Goal: Find specific page/section: Find specific page/section

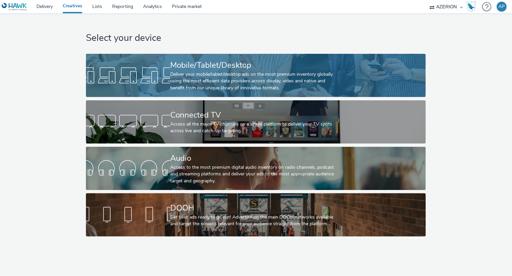
click at [151, 73] on div at bounding box center [128, 75] width 84 height 21
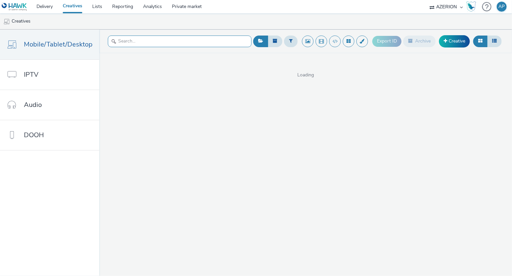
click at [196, 42] on input "text" at bounding box center [180, 42] width 144 height 12
click at [324, 41] on button at bounding box center [322, 42] width 12 height 12
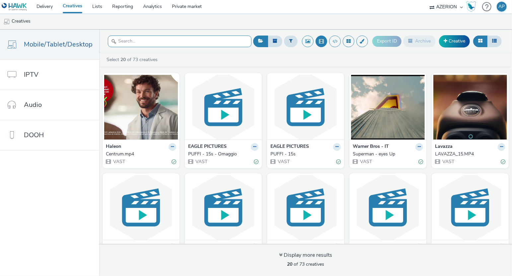
click at [186, 44] on input "text" at bounding box center [180, 42] width 144 height 12
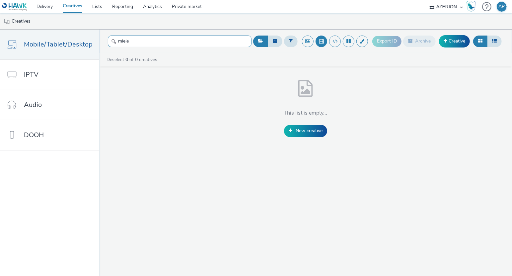
type input "miele"
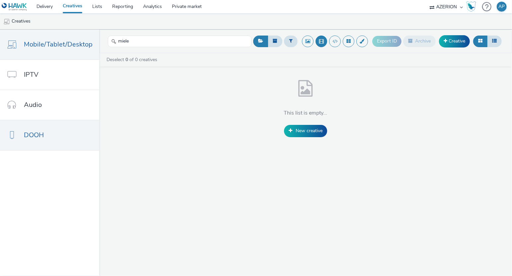
click at [35, 128] on link "DOOH" at bounding box center [49, 135] width 99 height 30
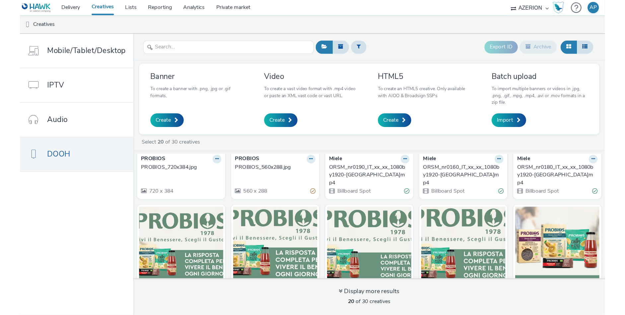
scroll to position [304, 0]
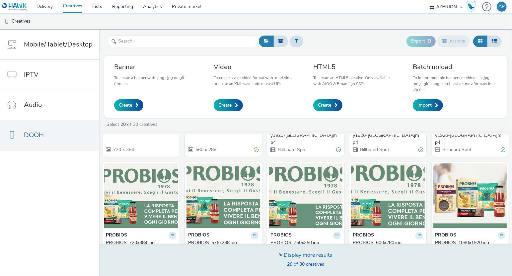
click at [304, 259] on div "Display more results 20 of 30 creatives" at bounding box center [305, 260] width 53 height 18
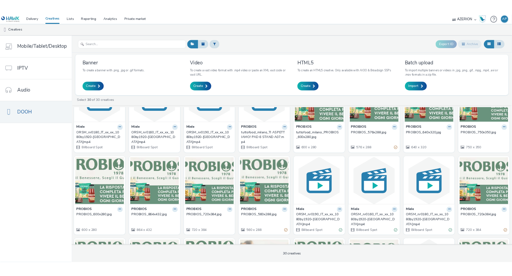
scroll to position [0, 0]
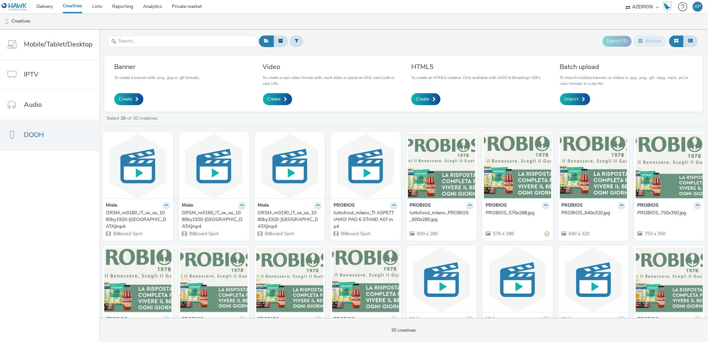
click at [451, 39] on div "Export ID Archive" at bounding box center [478, 41] width 442 height 16
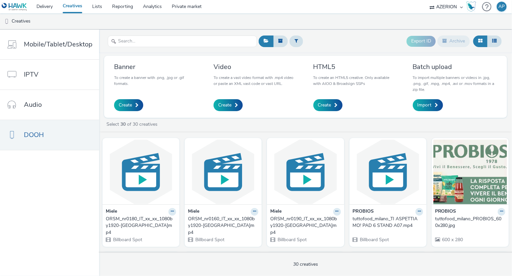
click at [355, 43] on div "Export ID Archive" at bounding box center [380, 41] width 247 height 16
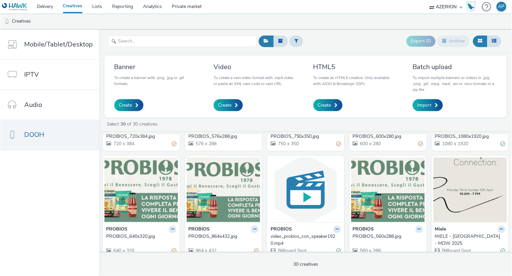
scroll to position [371, 0]
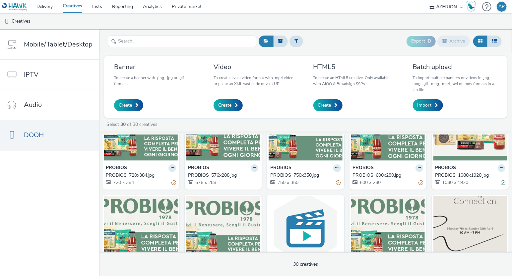
click at [292, 26] on ul "Creatives" at bounding box center [256, 21] width 512 height 16
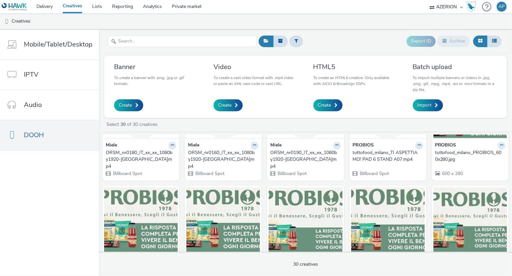
scroll to position [0, 0]
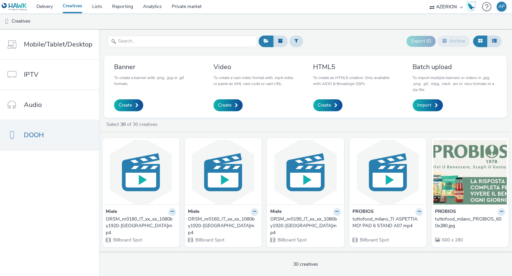
click at [72, 6] on link "Creatives" at bounding box center [73, 6] width 30 height 13
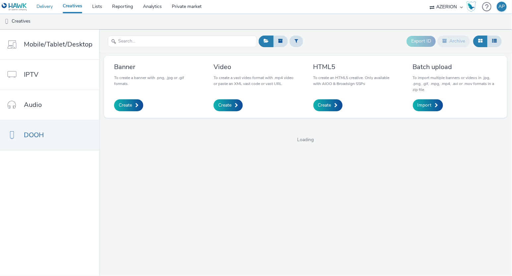
click at [37, 5] on link "Delivery" at bounding box center [45, 6] width 26 height 13
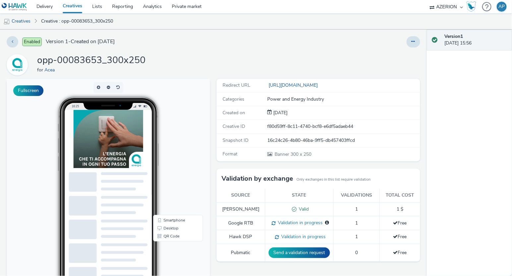
click at [222, 43] on div "Enabled Version 1 - Created on [DATE]" at bounding box center [131, 41] width 248 height 11
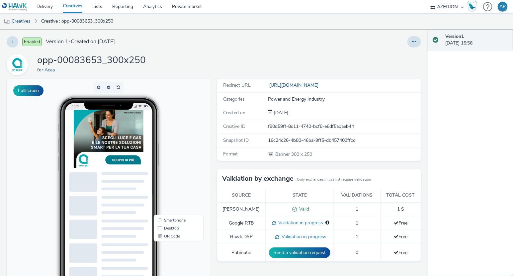
click at [71, 6] on link "Creatives" at bounding box center [73, 6] width 30 height 13
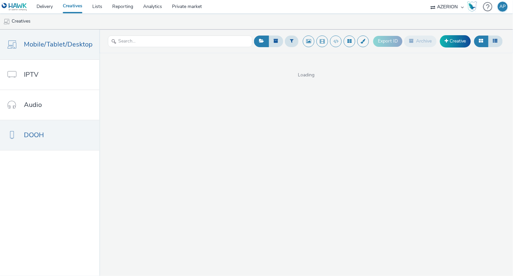
click at [57, 131] on link "DOOH" at bounding box center [49, 135] width 99 height 30
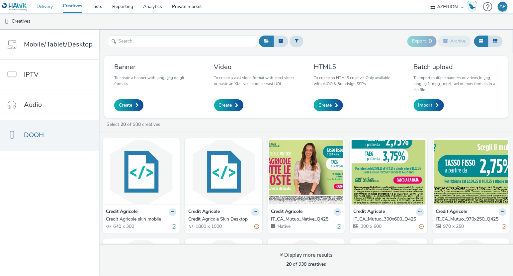
click at [53, 4] on link "Delivery" at bounding box center [45, 6] width 26 height 13
